Goal: Task Accomplishment & Management: Complete application form

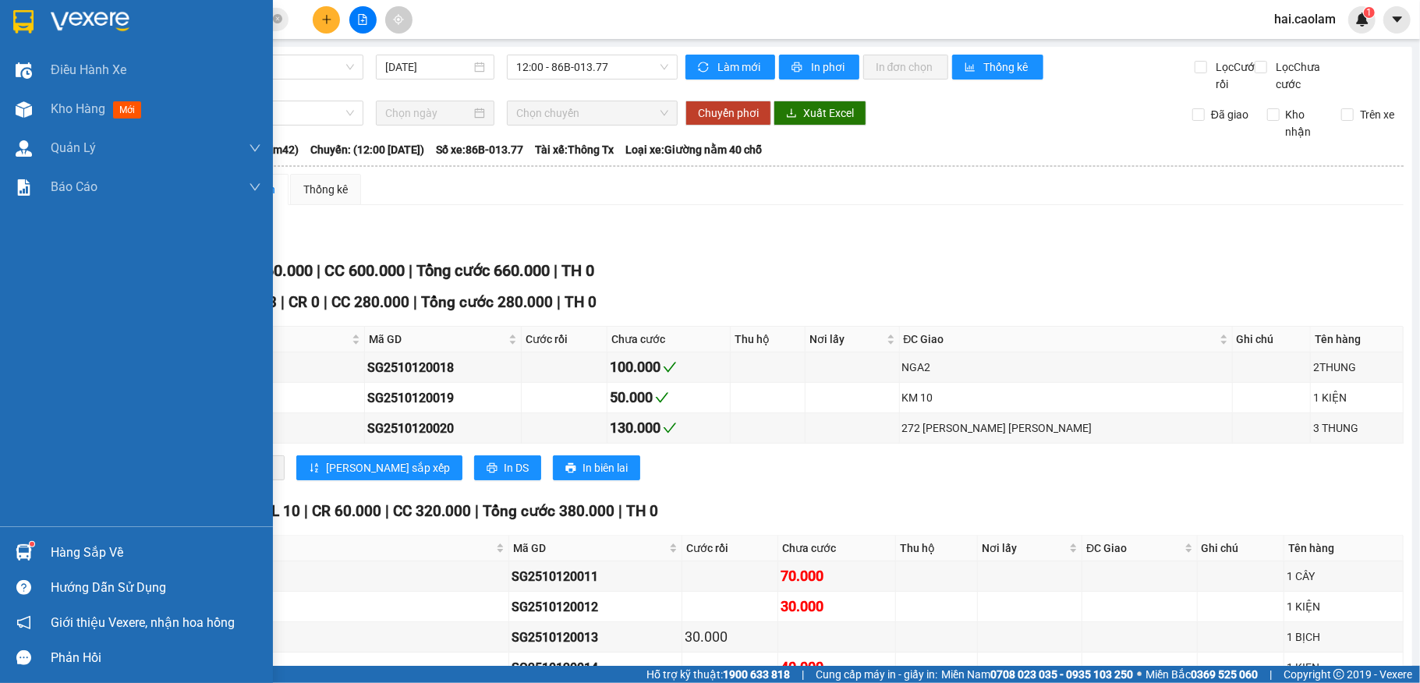
scroll to position [310, 0]
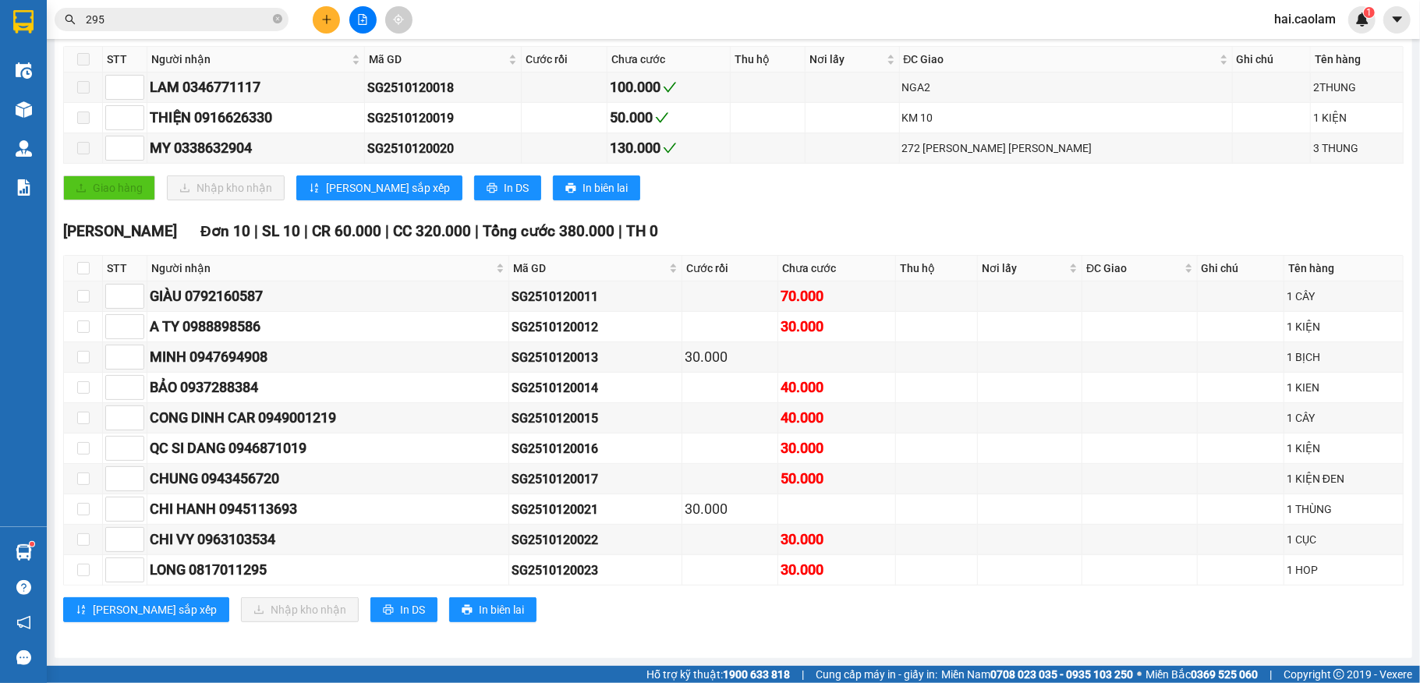
click at [273, 20] on icon "close-circle" at bounding box center [277, 18] width 9 height 9
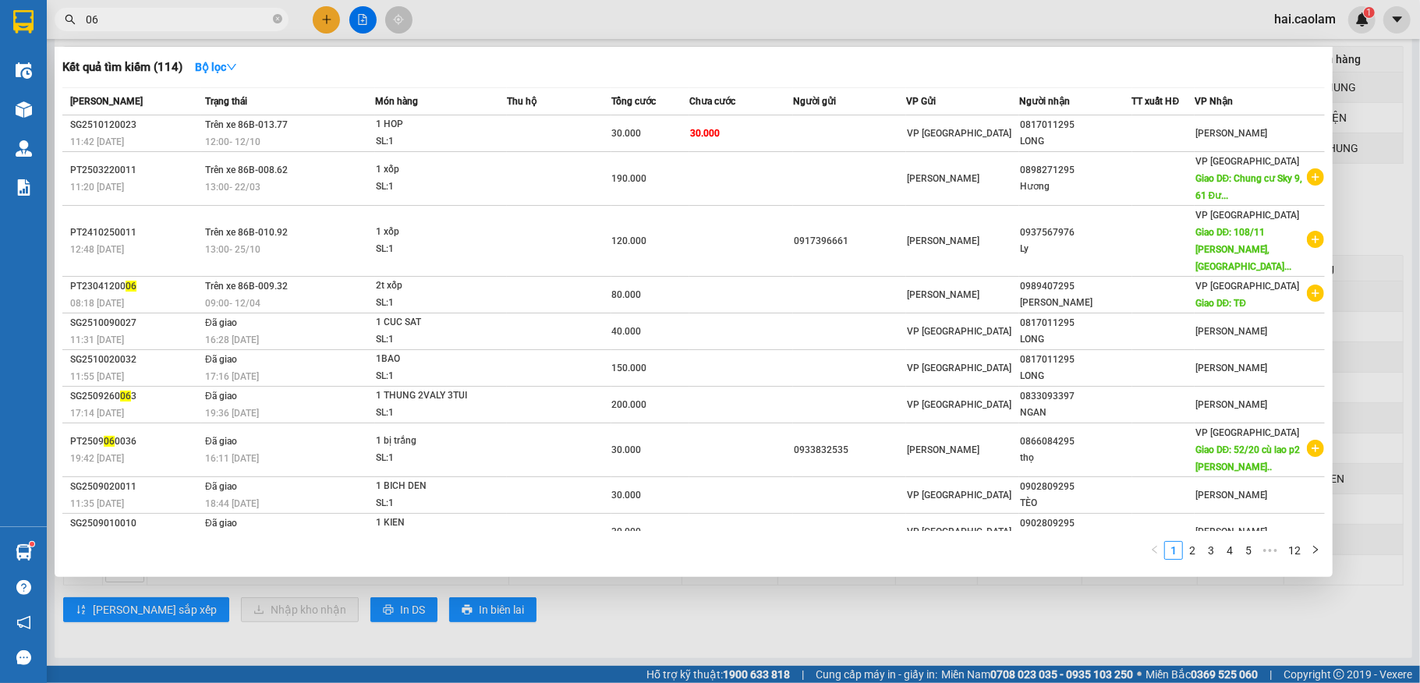
type input "060"
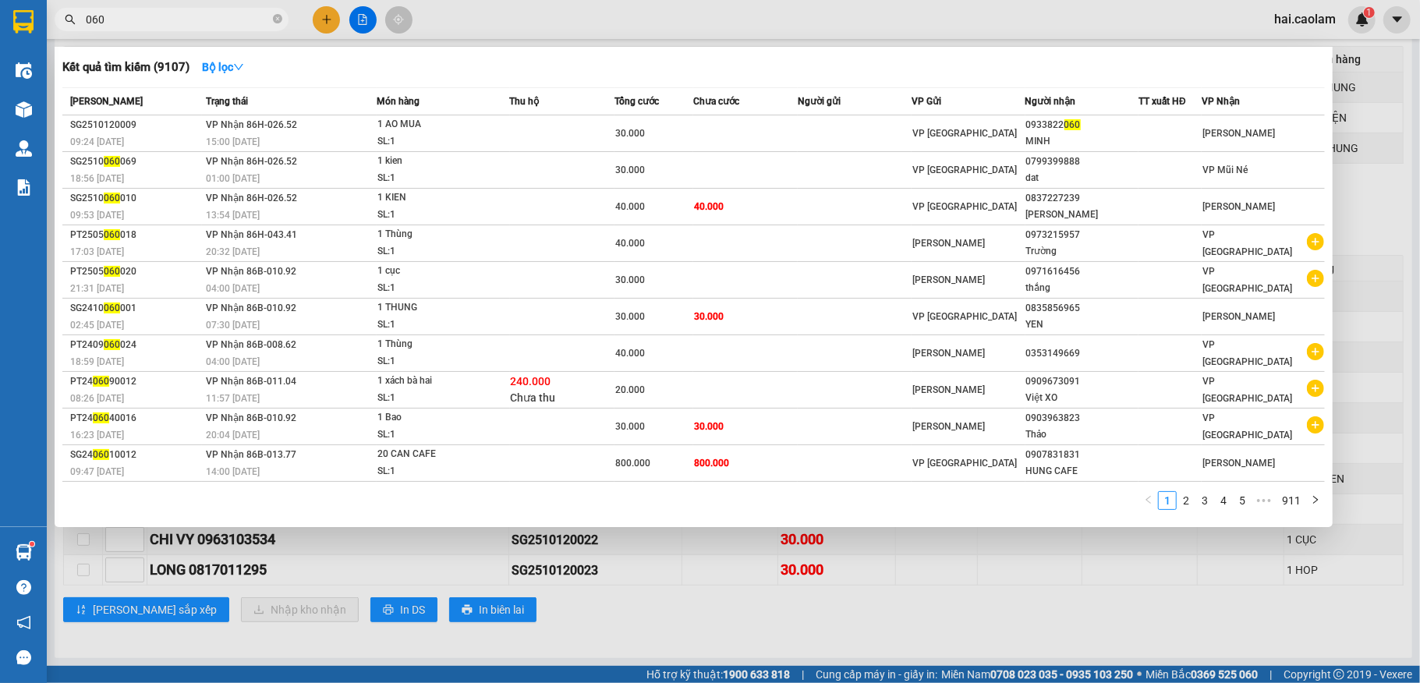
click at [281, 17] on icon "close-circle" at bounding box center [277, 18] width 9 height 9
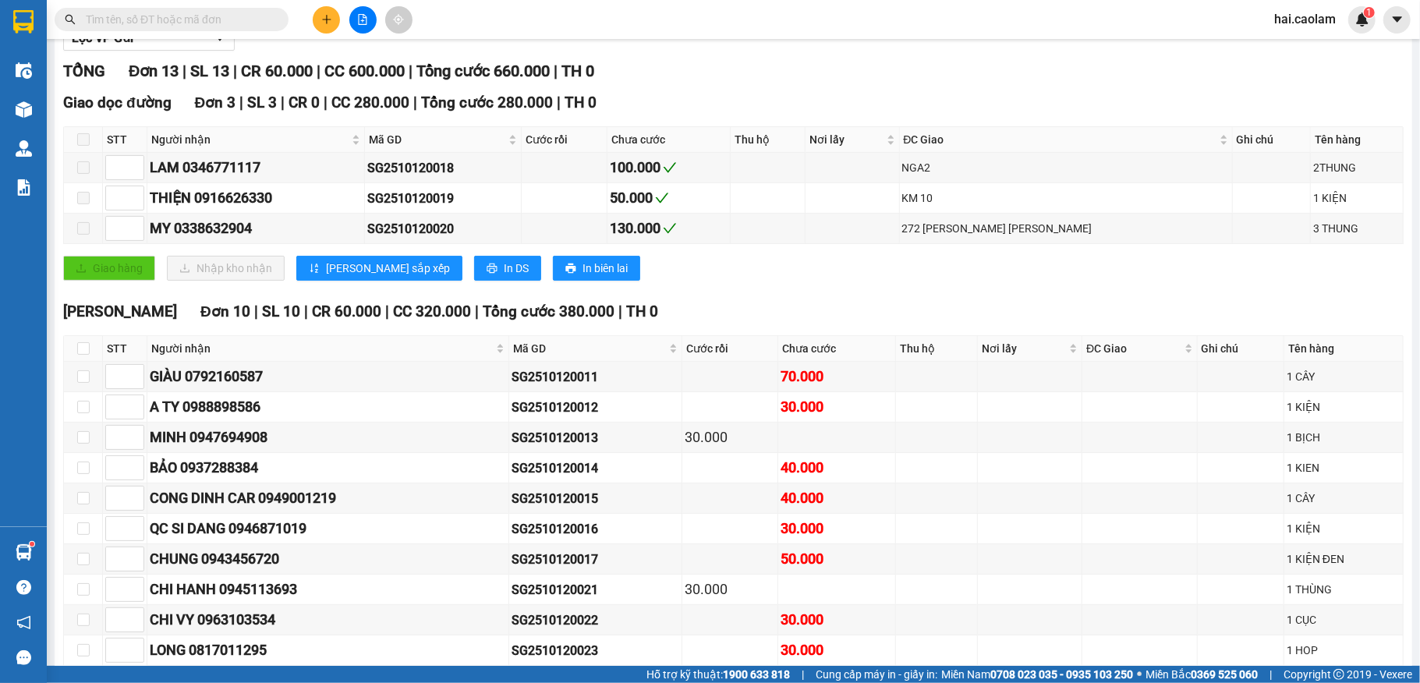
scroll to position [0, 0]
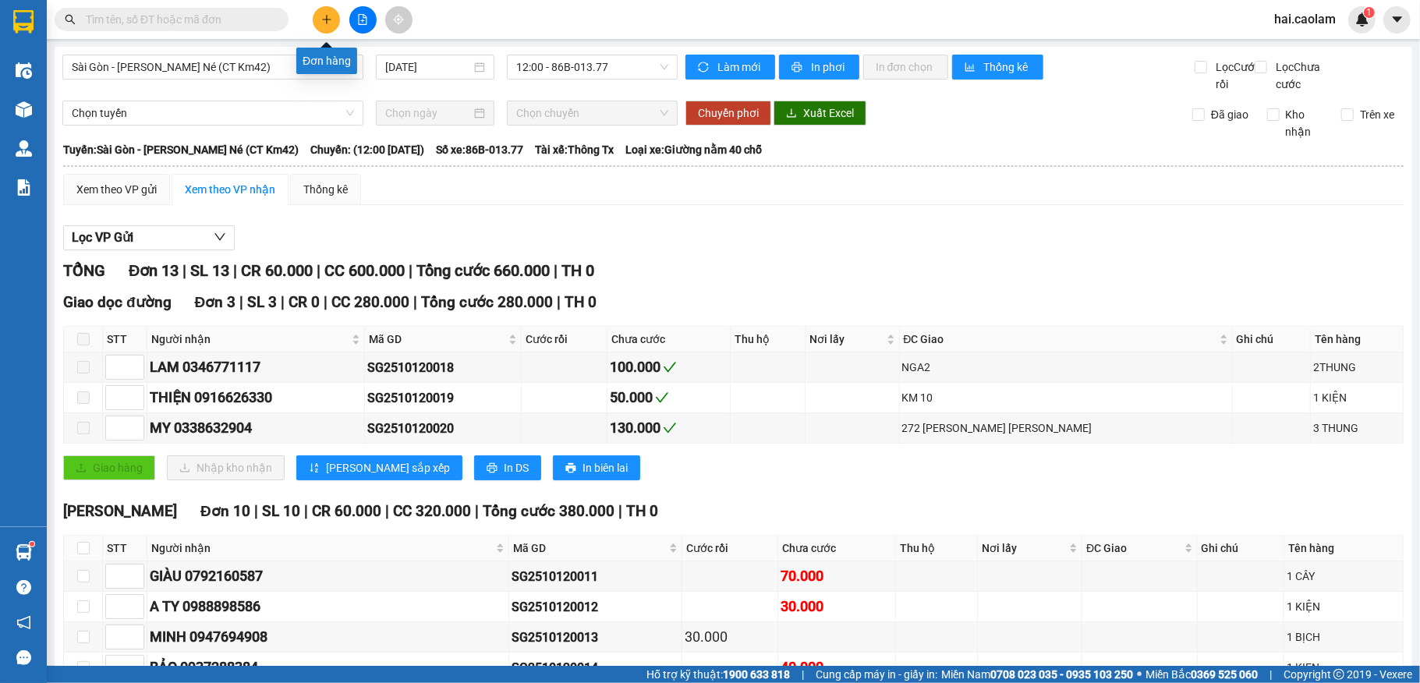
click at [324, 16] on icon "plus" at bounding box center [326, 19] width 11 height 11
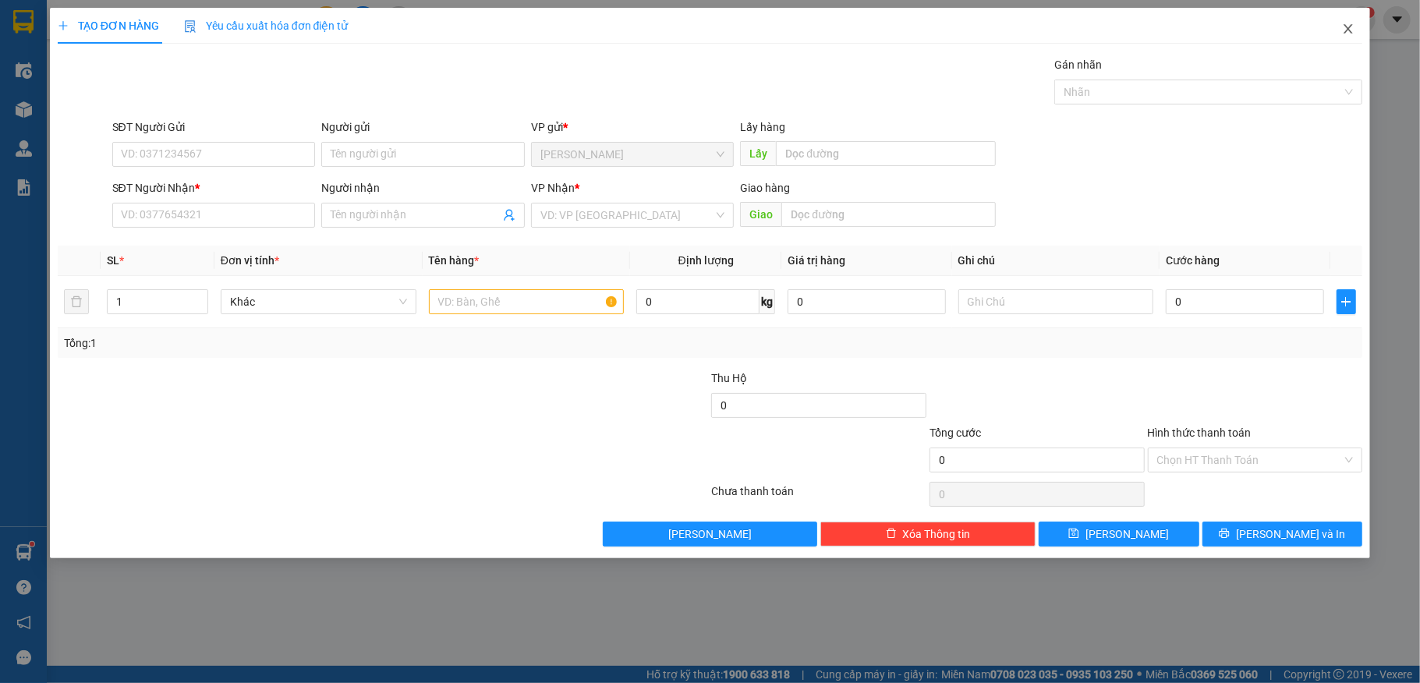
click at [1349, 30] on icon "close" at bounding box center [1348, 29] width 12 height 12
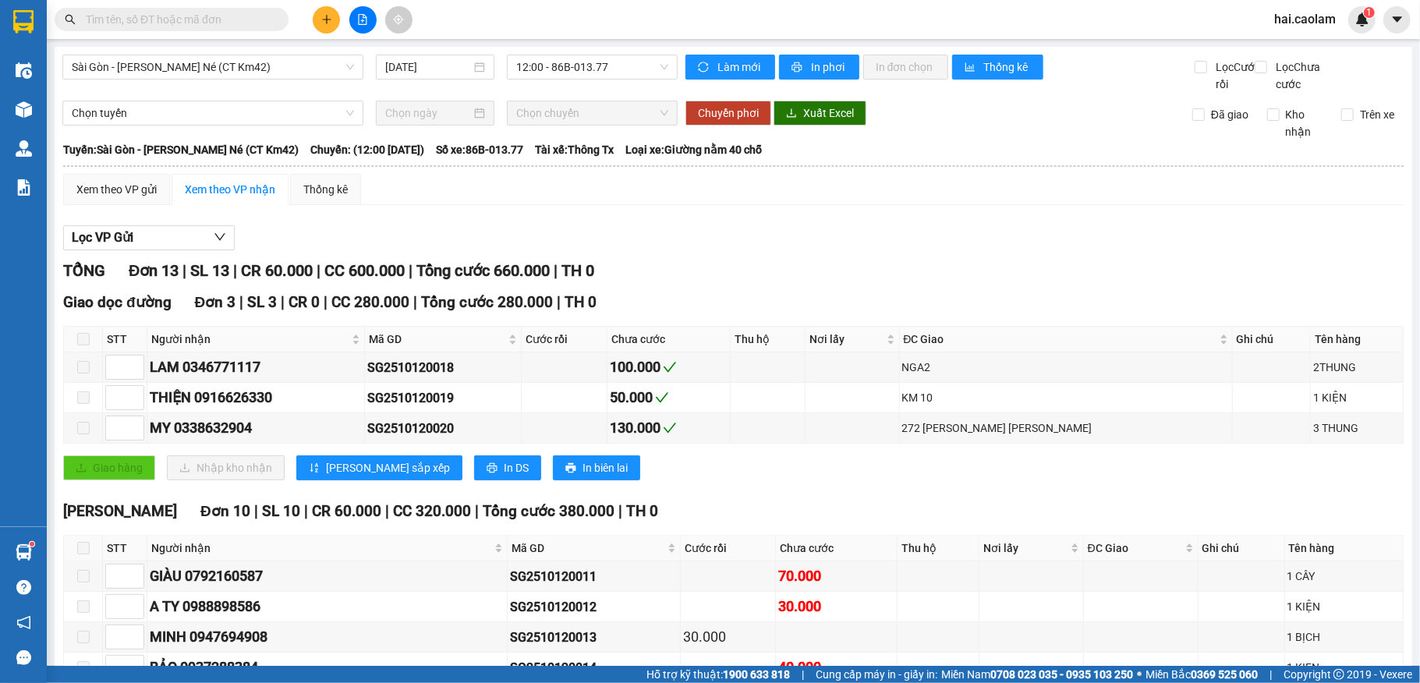
click at [203, 23] on input "text" at bounding box center [178, 19] width 184 height 17
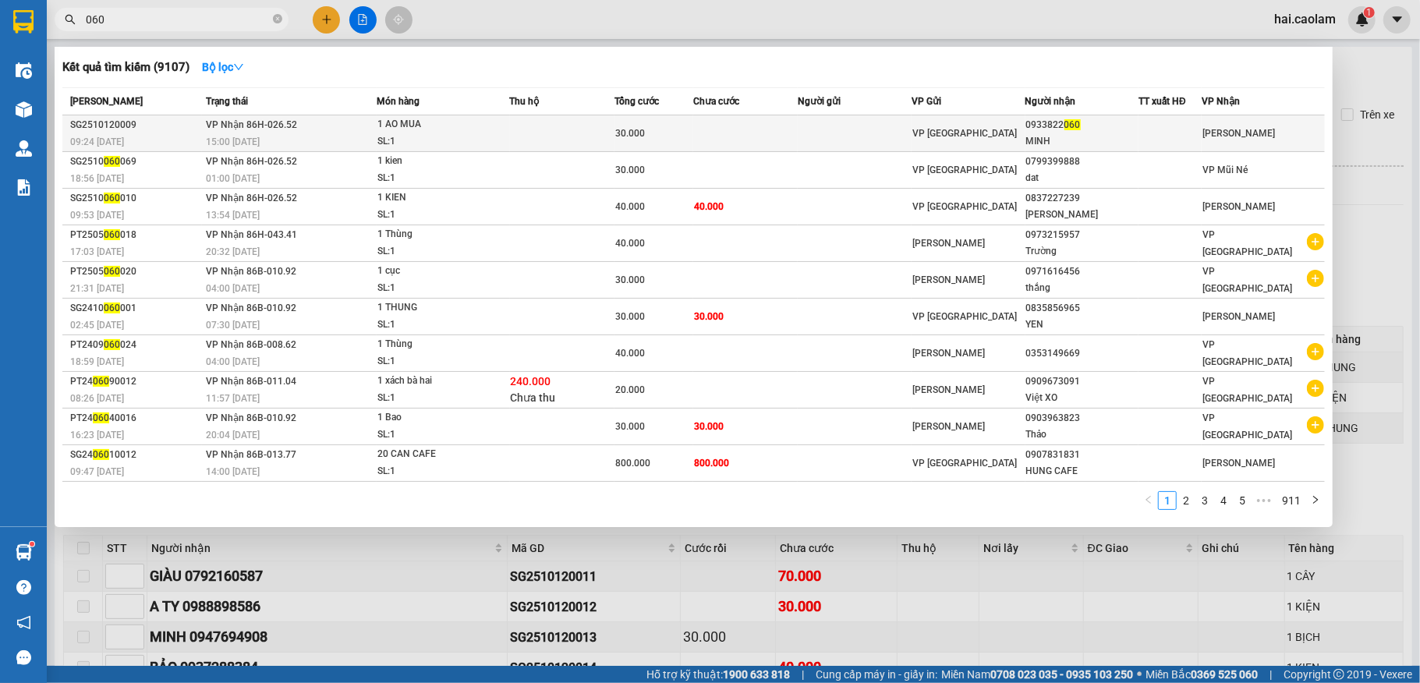
type input "060"
click at [373, 128] on td "[PERSON_NAME] 86H-026.52 15:00 [DATE]" at bounding box center [289, 133] width 175 height 37
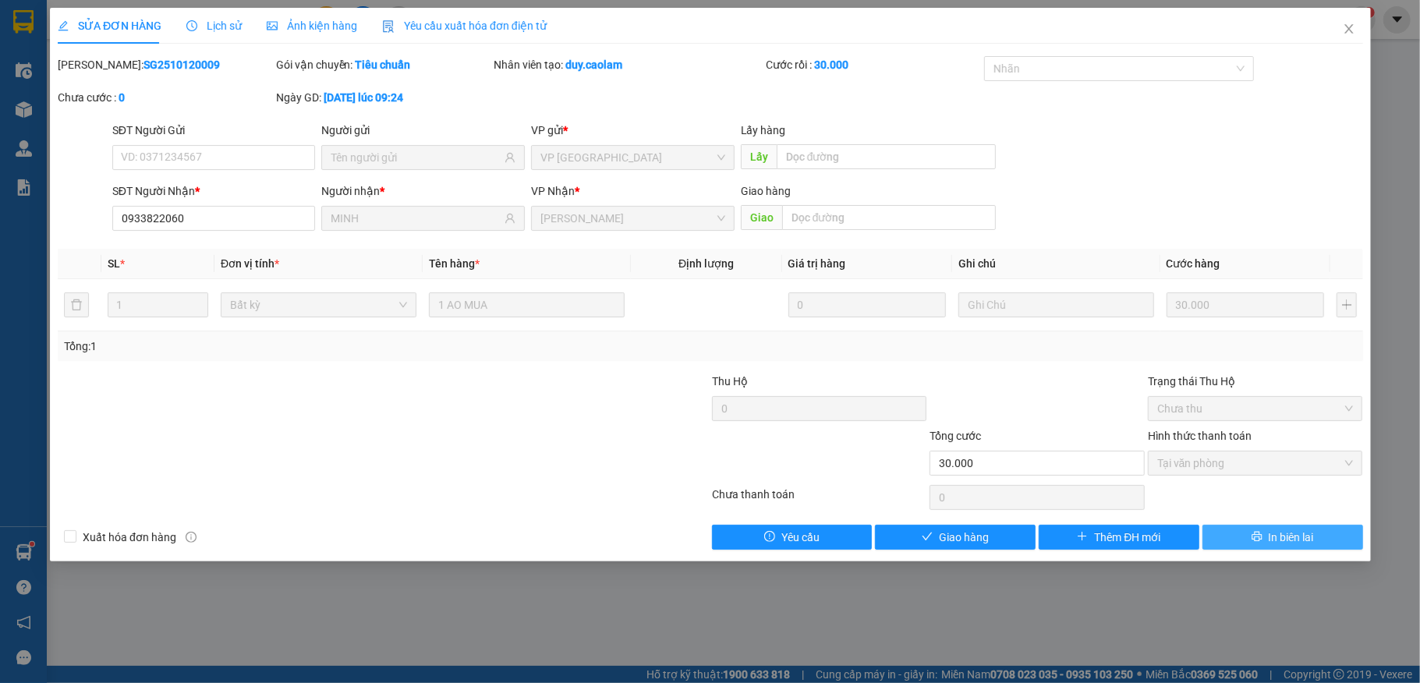
type input "0933822060"
type input "MINH"
type input "30.000"
drag, startPoint x: 952, startPoint y: 541, endPoint x: 947, endPoint y: 457, distance: 84.4
click at [954, 543] on span "Giao hàng" at bounding box center [964, 537] width 50 height 17
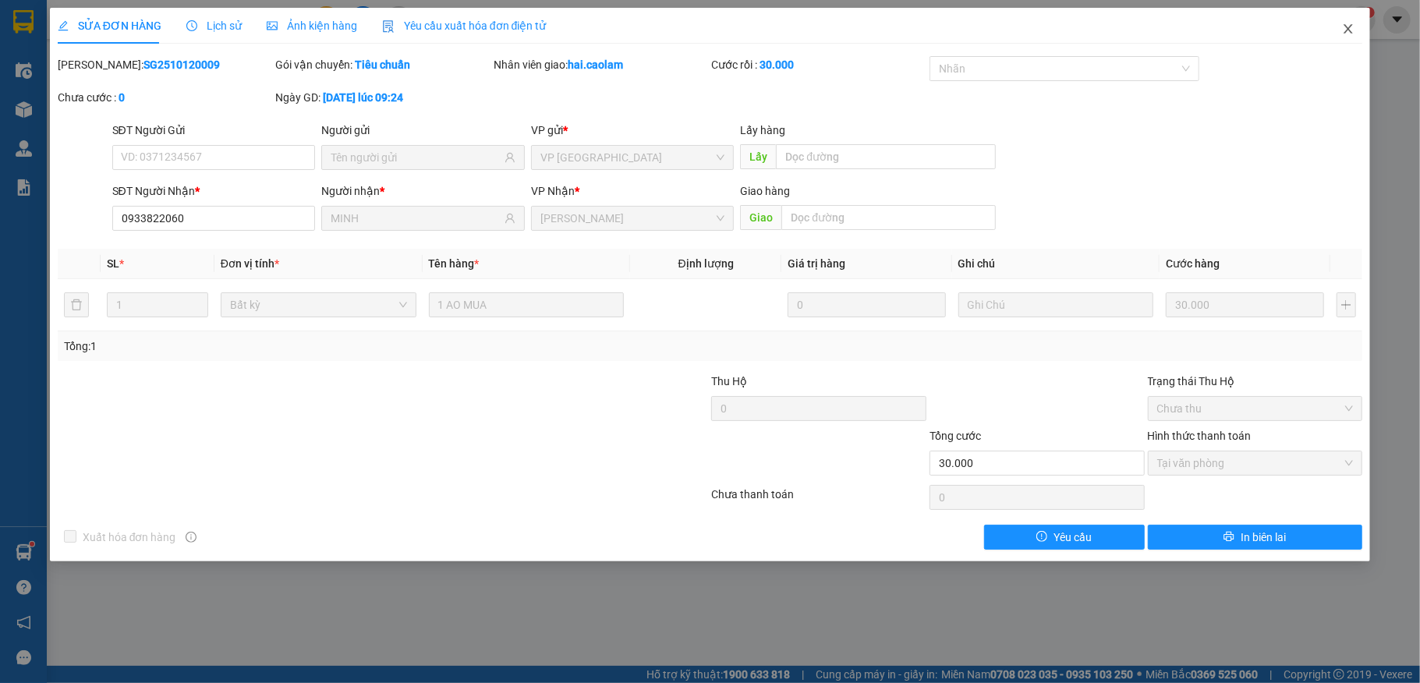
click at [1343, 31] on icon "close" at bounding box center [1348, 29] width 12 height 12
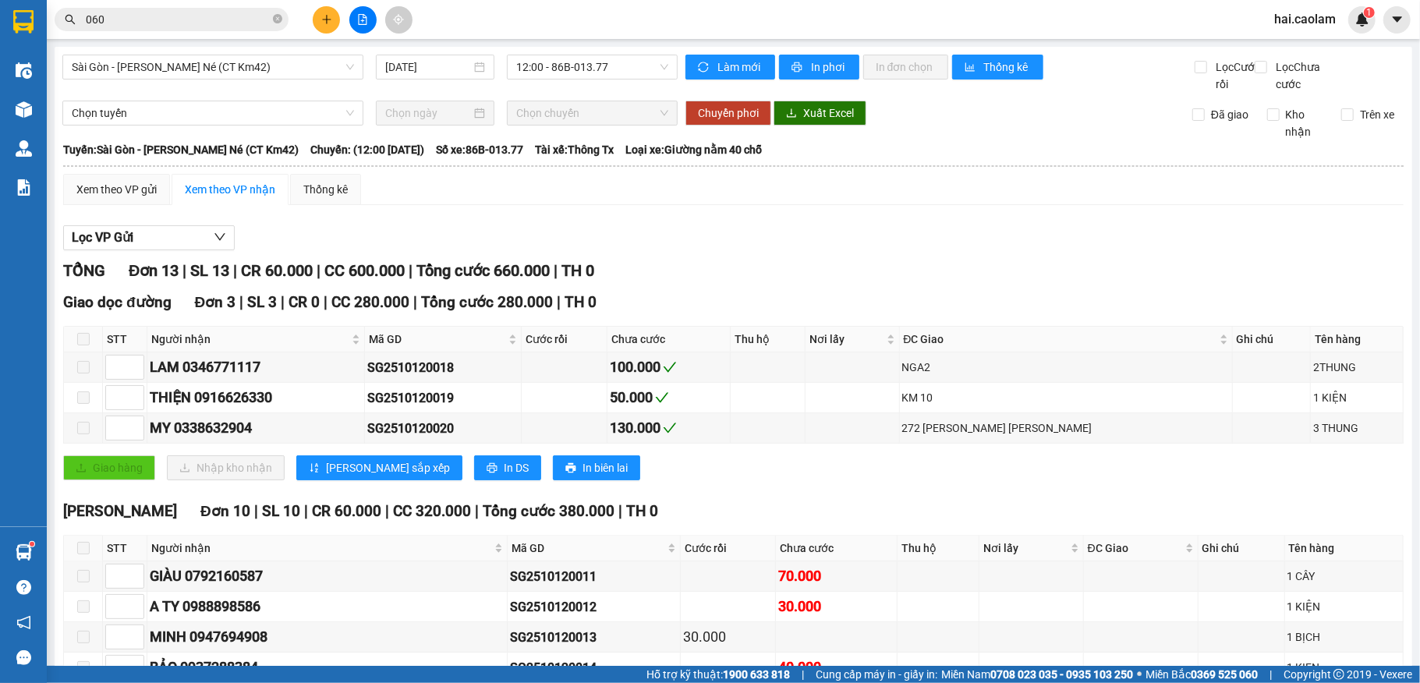
click at [1349, 31] on div "hai.caolam 1" at bounding box center [1319, 19] width 114 height 27
